Goal: Check status

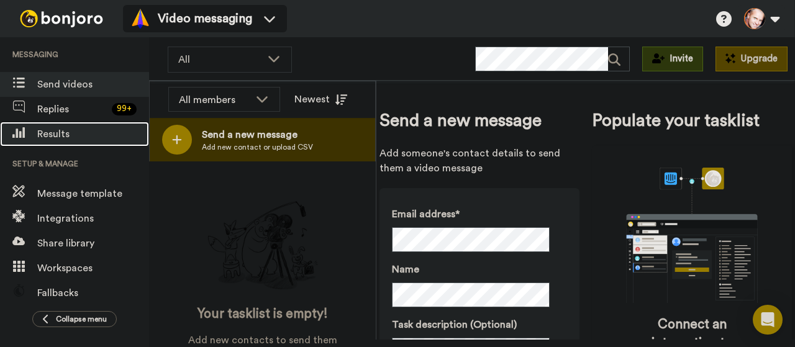
click at [58, 135] on span "Results" at bounding box center [93, 134] width 112 height 15
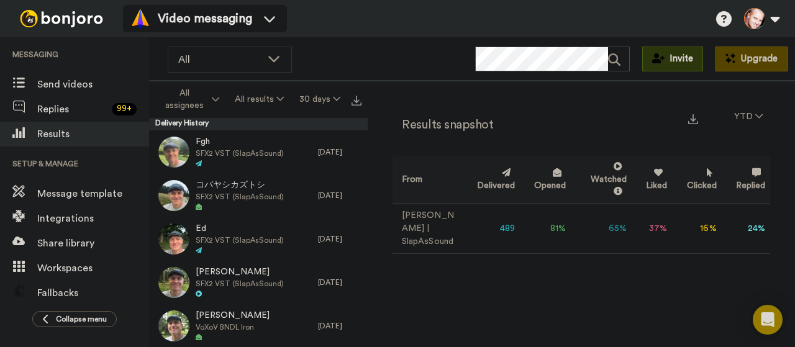
click at [549, 232] on td "81 %" at bounding box center [545, 229] width 51 height 50
click at [611, 228] on td "65 %" at bounding box center [600, 229] width 61 height 50
click at [620, 229] on td "65 %" at bounding box center [600, 229] width 61 height 50
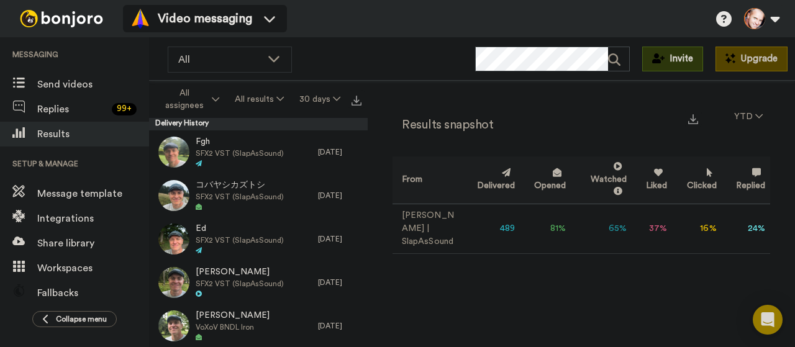
click at [620, 229] on td "65 %" at bounding box center [600, 229] width 61 height 50
